Goal: Task Accomplishment & Management: Complete application form

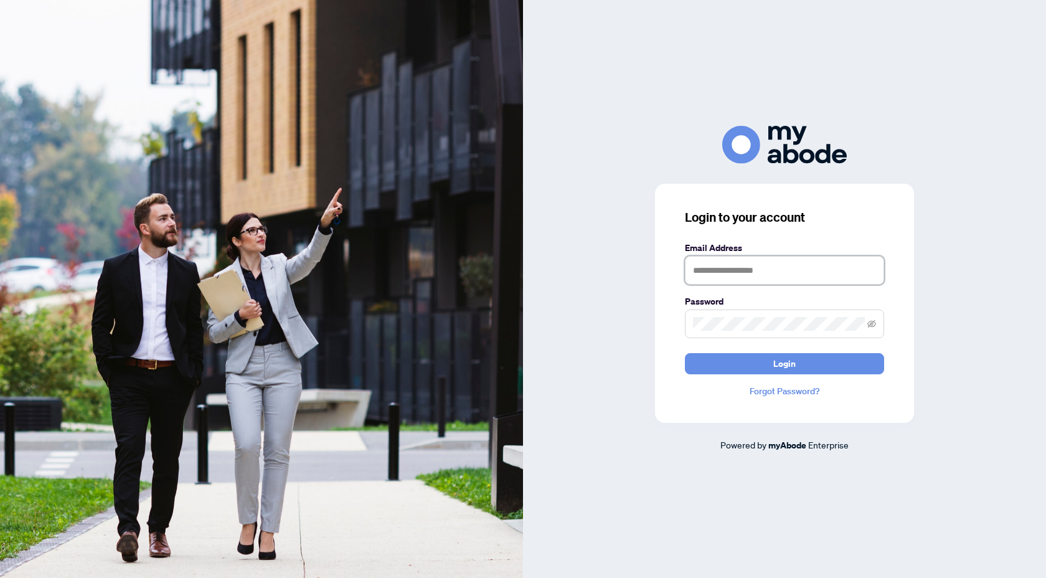
click at [713, 268] on input "text" at bounding box center [784, 270] width 199 height 29
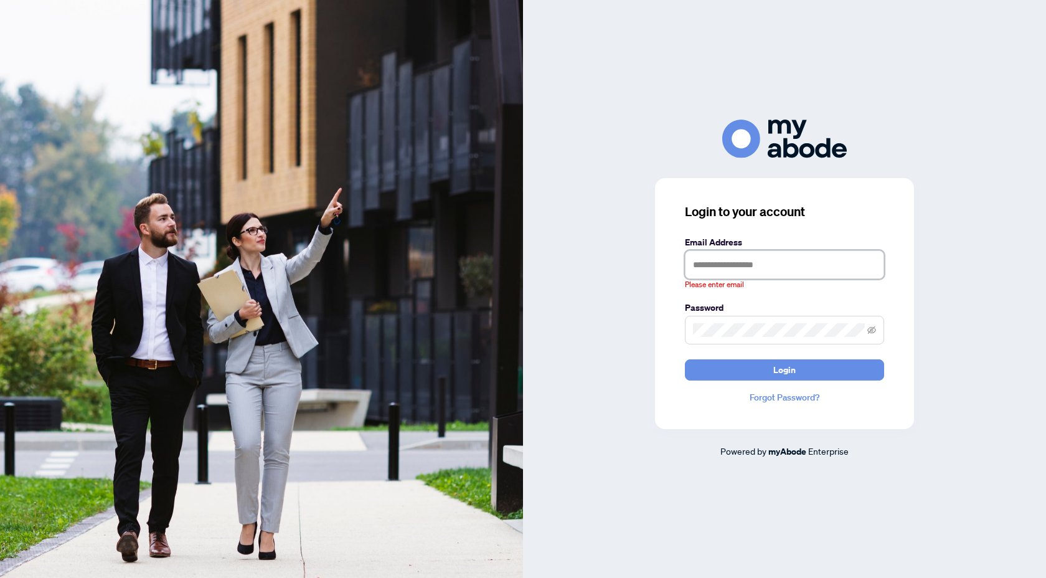
type input "**********"
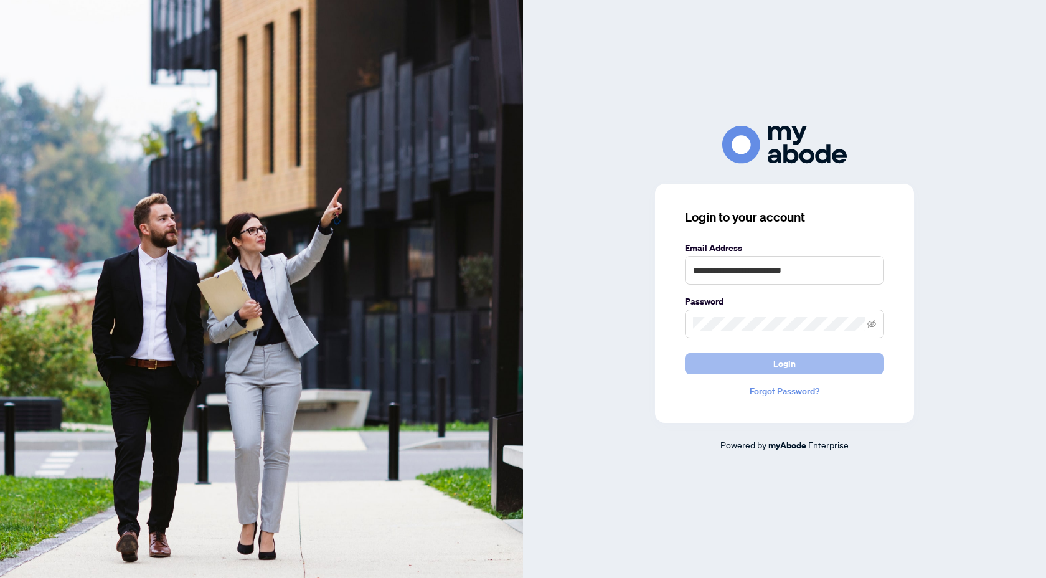
click at [798, 361] on button "Login" at bounding box center [784, 363] width 199 height 21
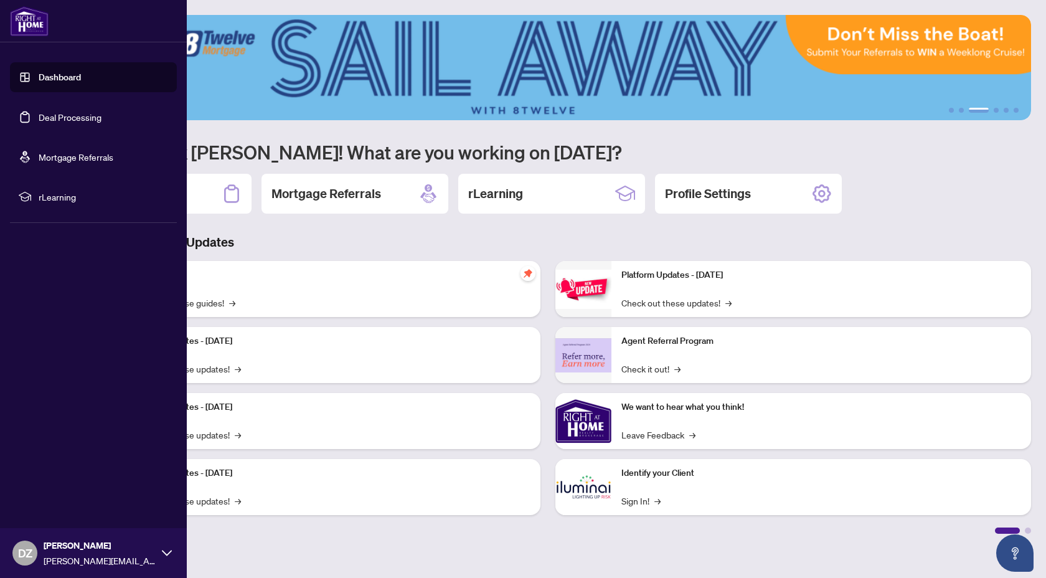
click at [49, 120] on link "Deal Processing" at bounding box center [70, 116] width 63 height 11
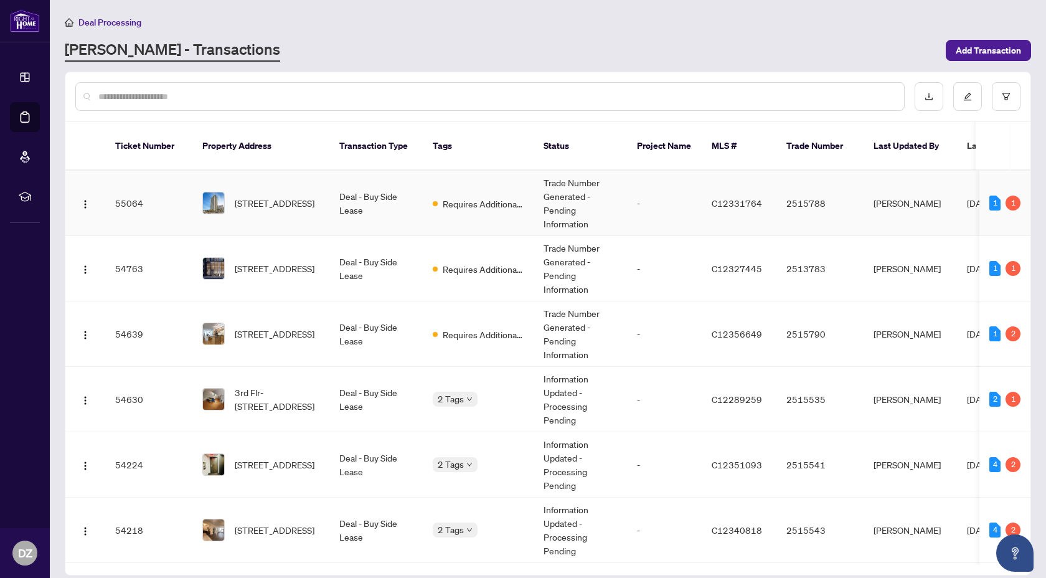
click at [510, 202] on span "Requires Additional Docs" at bounding box center [483, 204] width 81 height 14
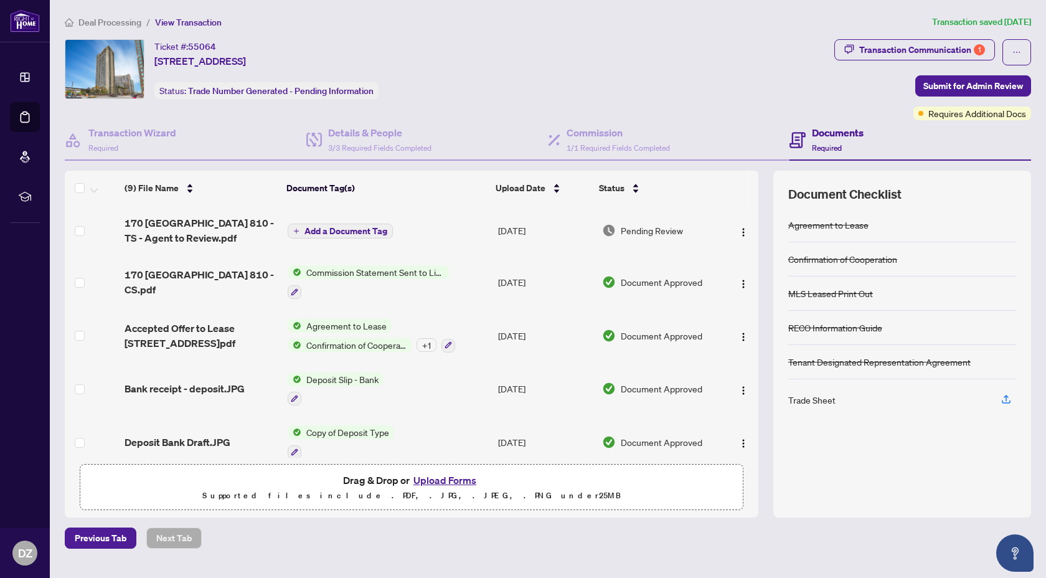
click at [255, 225] on span "170 [GEOGRAPHIC_DATA] 810 - TS - Agent to Review.pdf" at bounding box center [201, 230] width 153 height 30
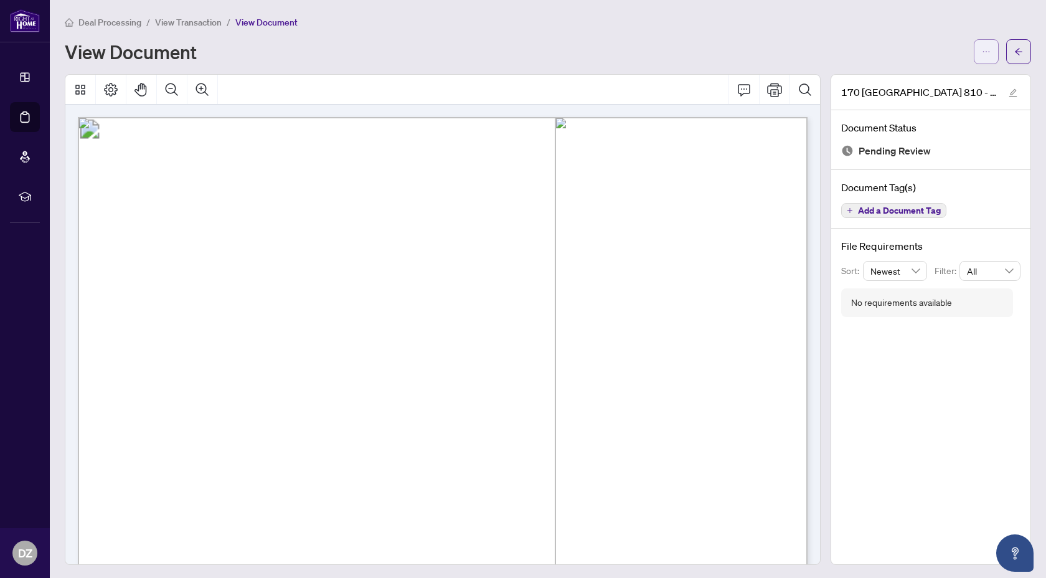
click at [983, 51] on icon "ellipsis" at bounding box center [986, 51] width 7 height 1
click at [930, 75] on span "Download" at bounding box center [941, 79] width 95 height 14
click at [200, 21] on span "View Transaction" at bounding box center [188, 22] width 67 height 11
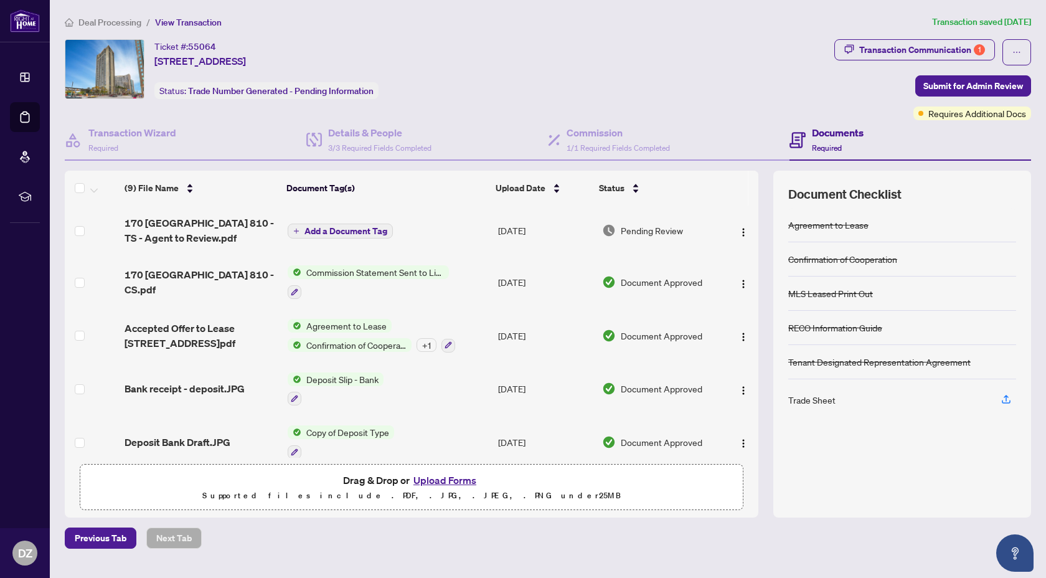
scroll to position [101, 0]
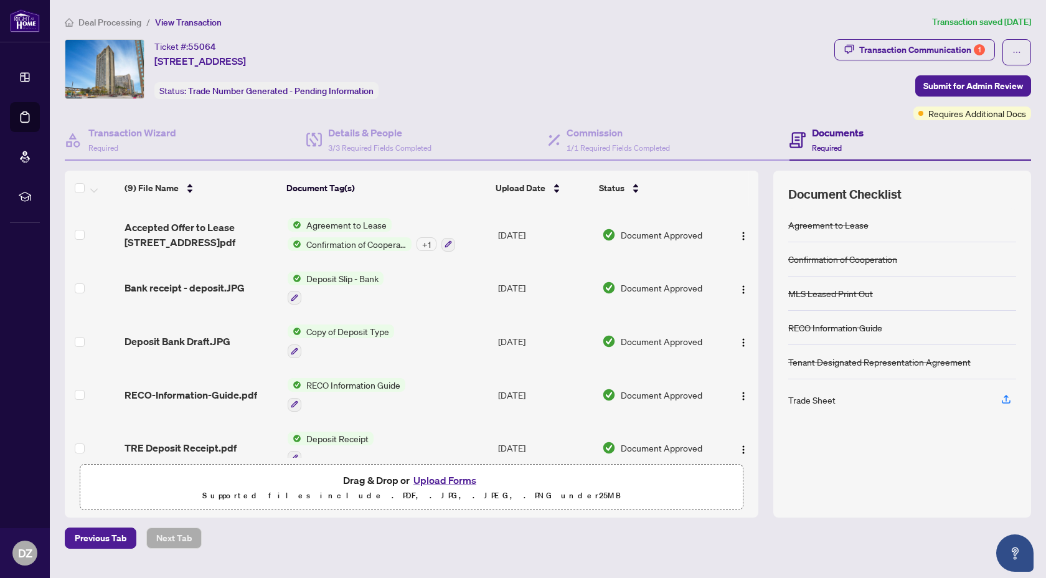
click at [437, 478] on button "Upload Forms" at bounding box center [445, 480] width 70 height 16
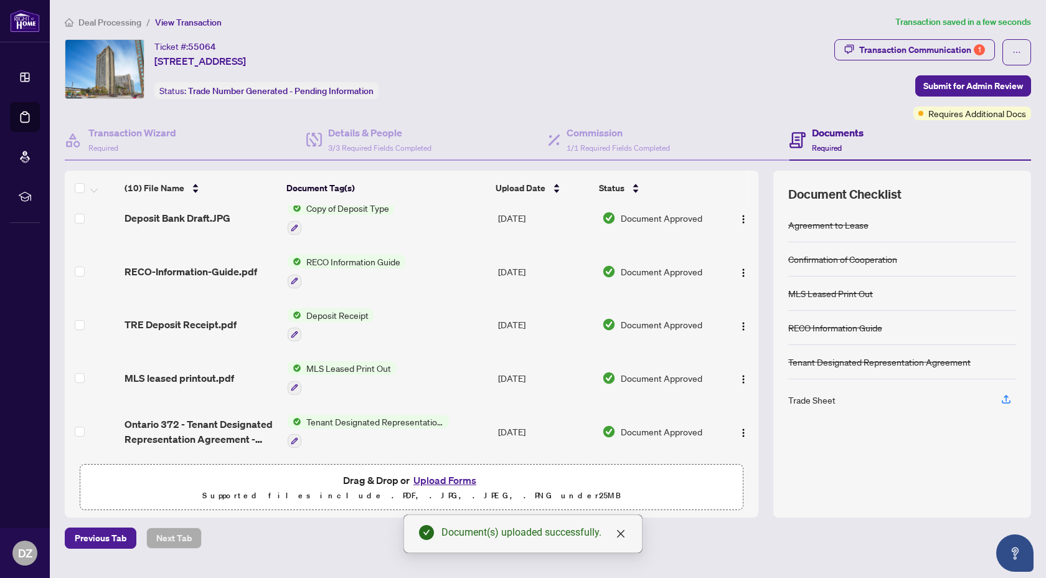
scroll to position [0, 0]
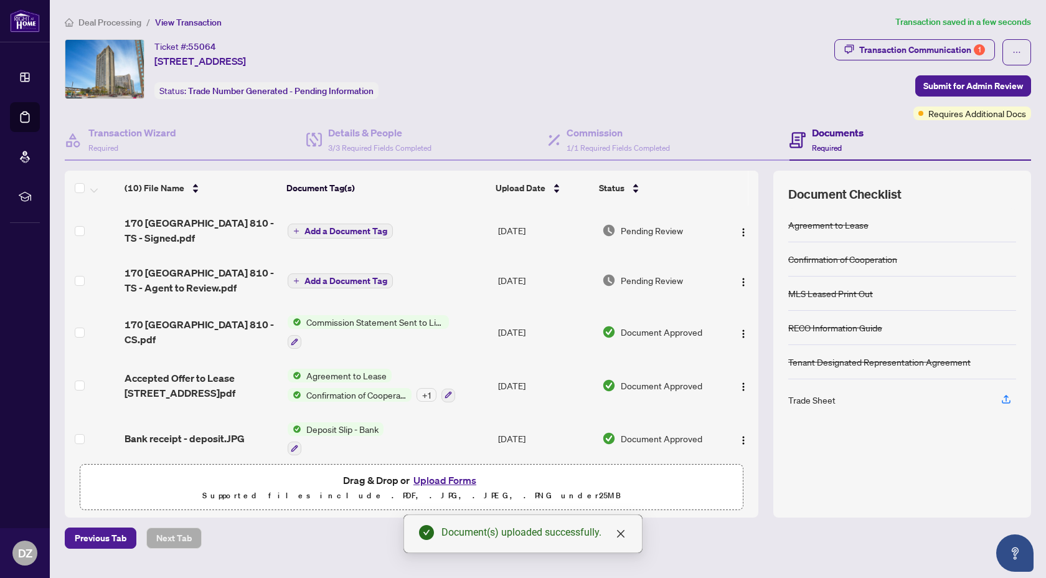
click at [343, 231] on span "Add a Document Tag" at bounding box center [346, 231] width 83 height 9
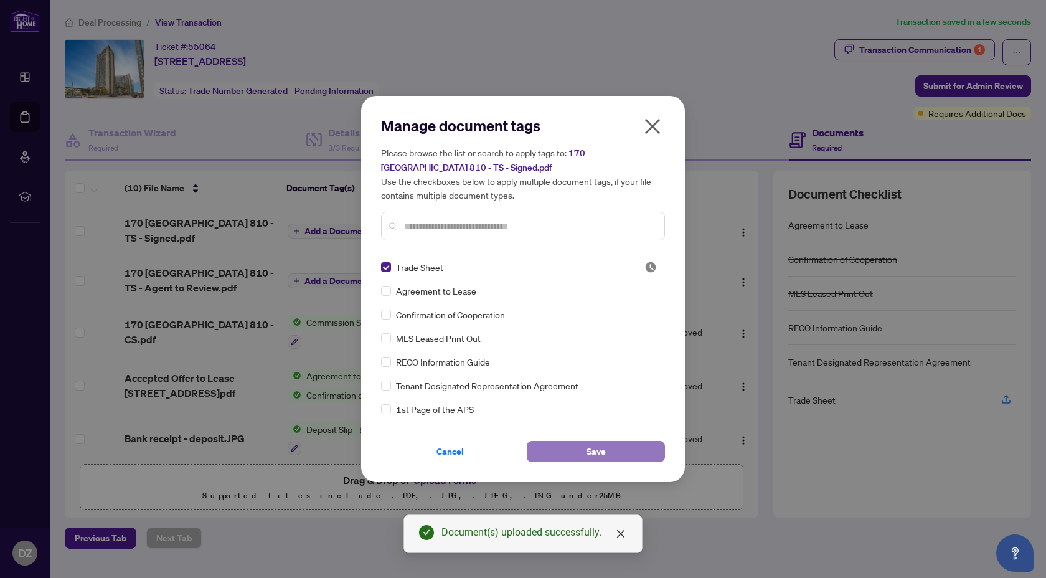
click at [607, 453] on button "Save" at bounding box center [596, 451] width 138 height 21
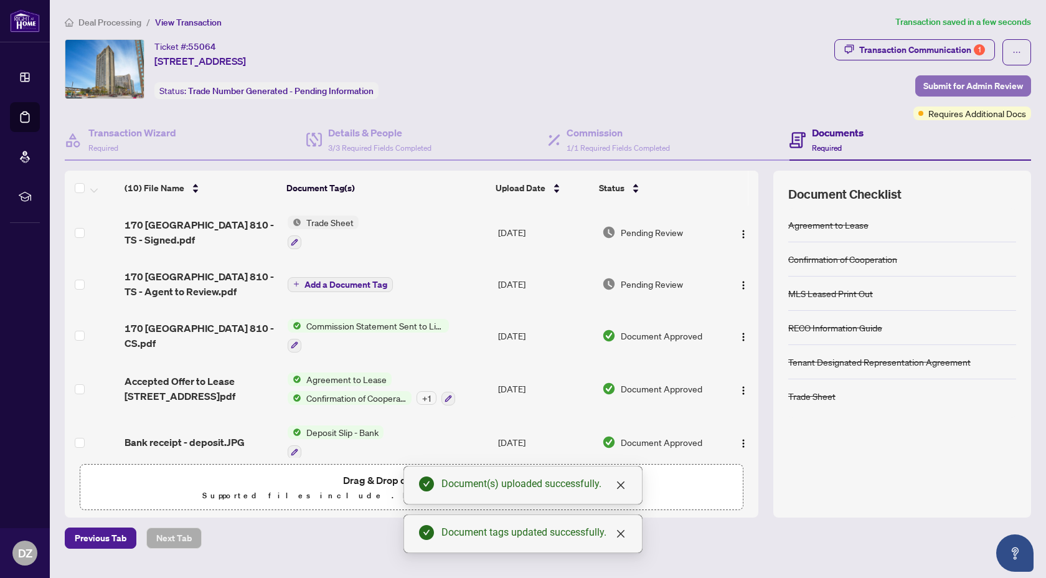
click at [953, 80] on span "Submit for Admin Review" at bounding box center [974, 86] width 100 height 20
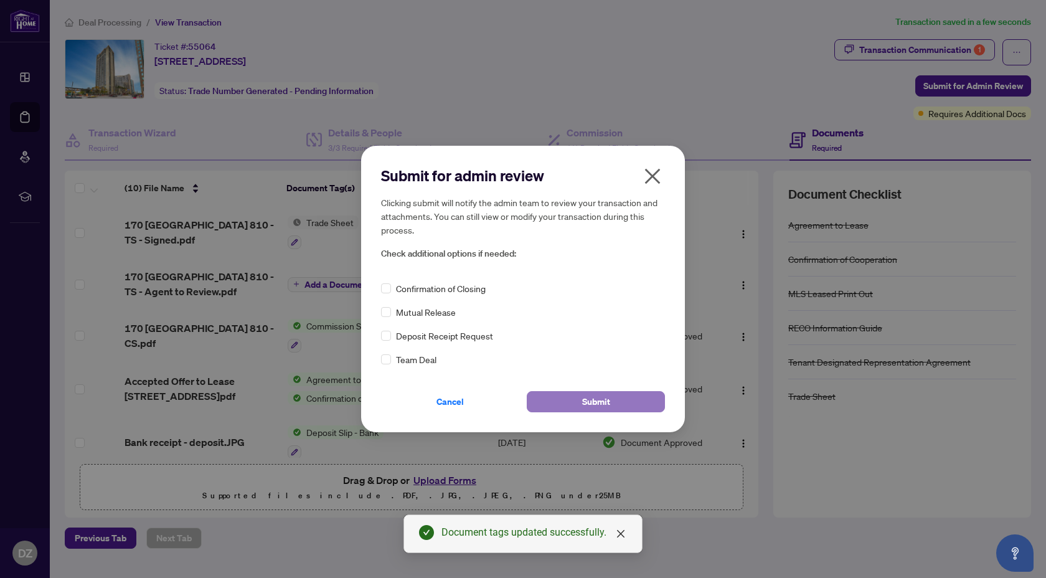
click at [639, 408] on button "Submit" at bounding box center [596, 401] width 138 height 21
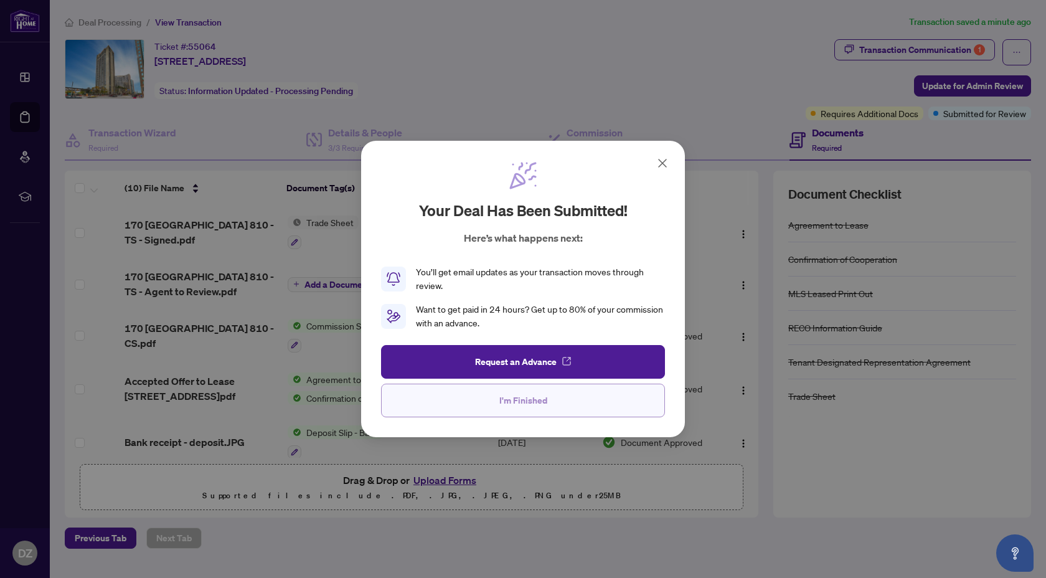
click at [635, 404] on button "I'm Finished" at bounding box center [523, 401] width 284 height 34
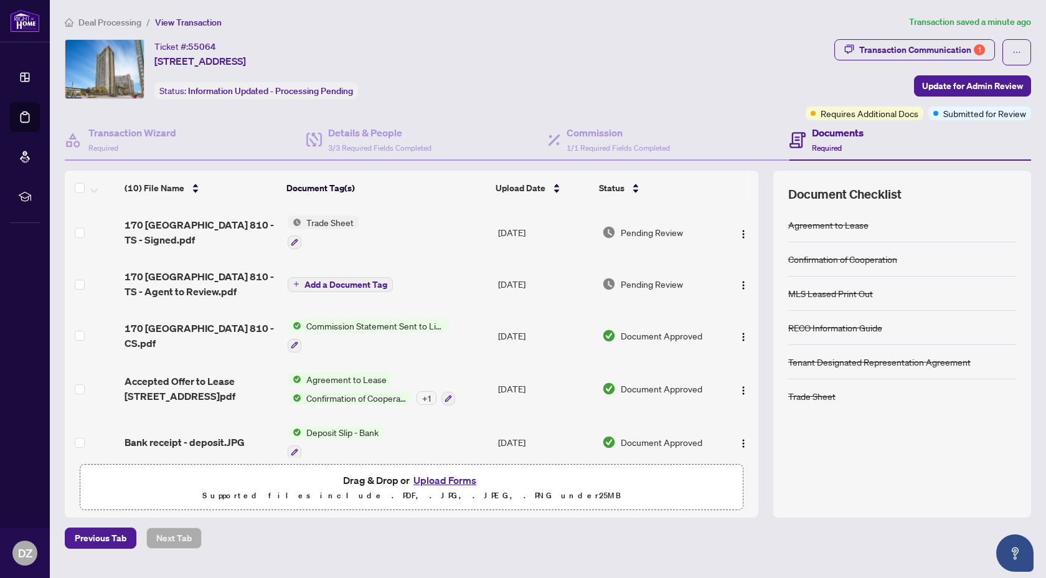
click at [126, 15] on li "Deal Processing" at bounding box center [103, 22] width 77 height 14
click at [133, 23] on span "Deal Processing" at bounding box center [109, 22] width 63 height 11
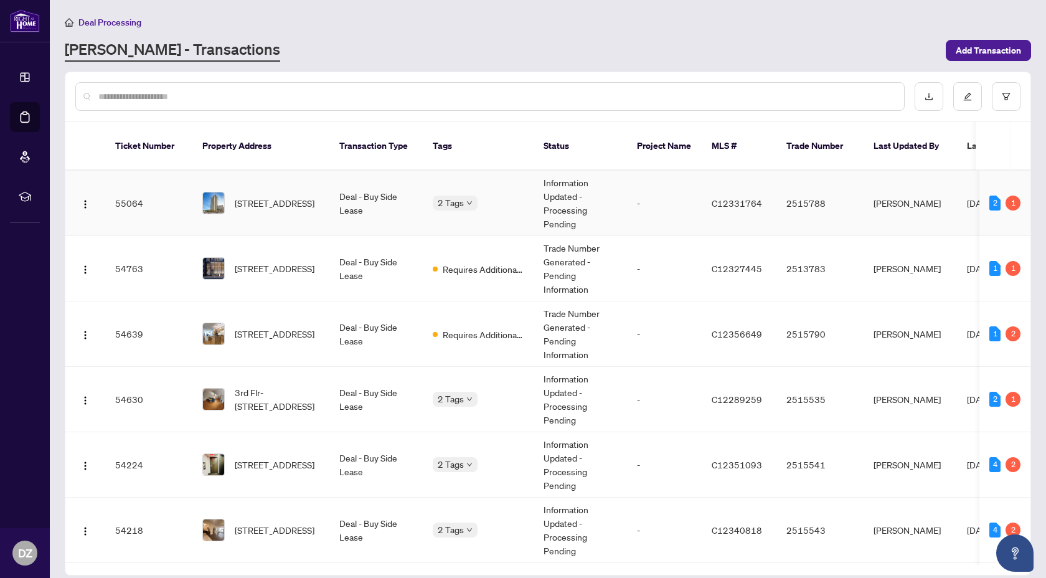
click at [480, 263] on span "Requires Additional Docs" at bounding box center [483, 269] width 81 height 14
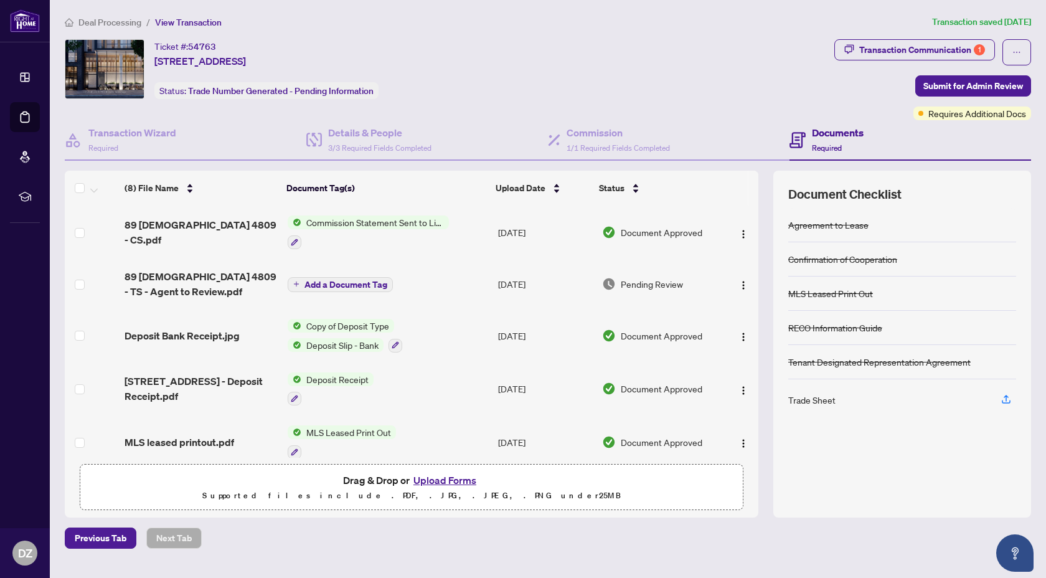
click at [263, 282] on span "89 [DEMOGRAPHIC_DATA] 4809 - TS - Agent to Review.pdf" at bounding box center [201, 284] width 153 height 30
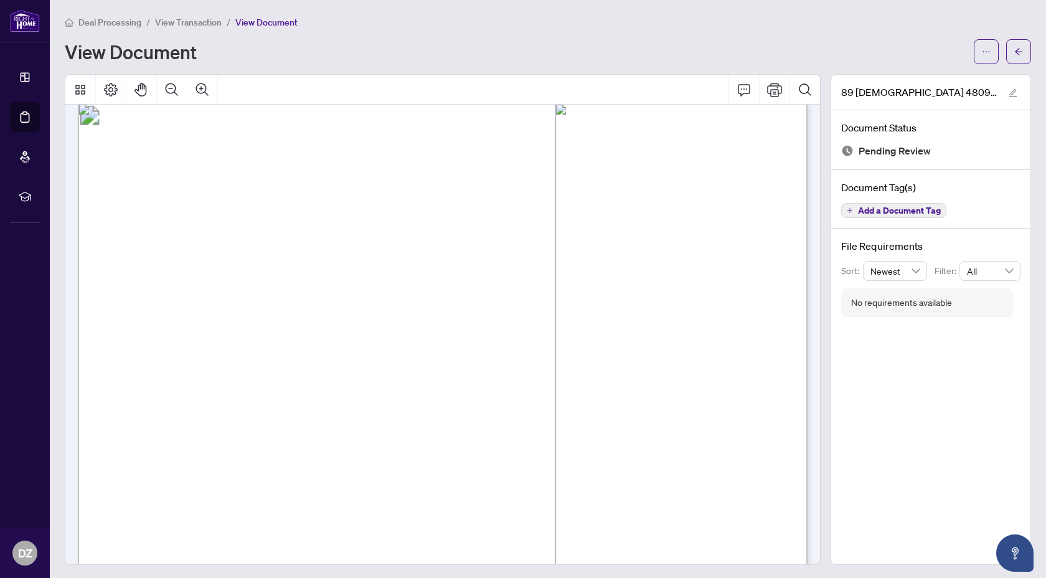
scroll to position [15, 0]
